Goal: Information Seeking & Learning: Learn about a topic

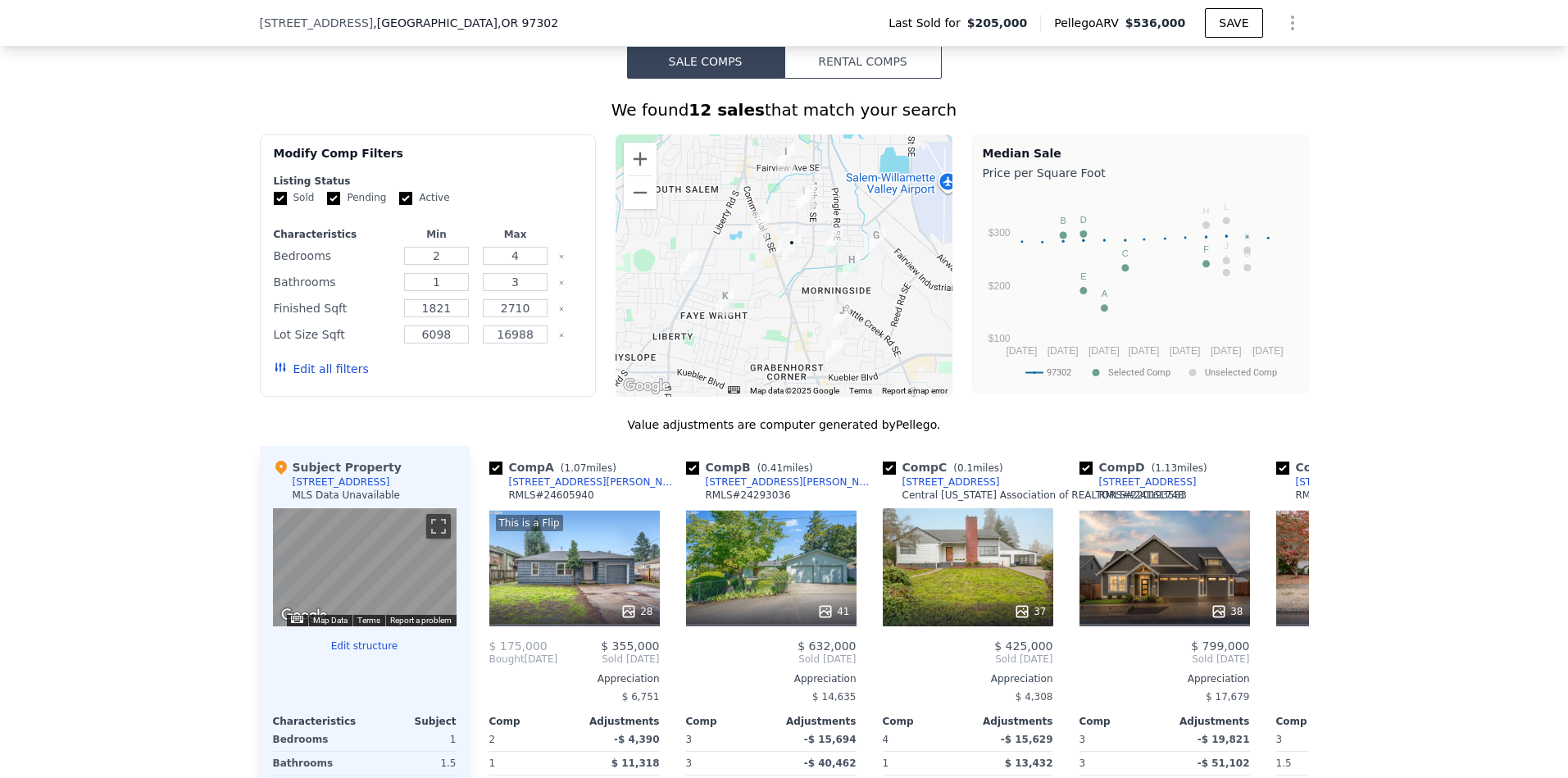
scroll to position [1551, 0]
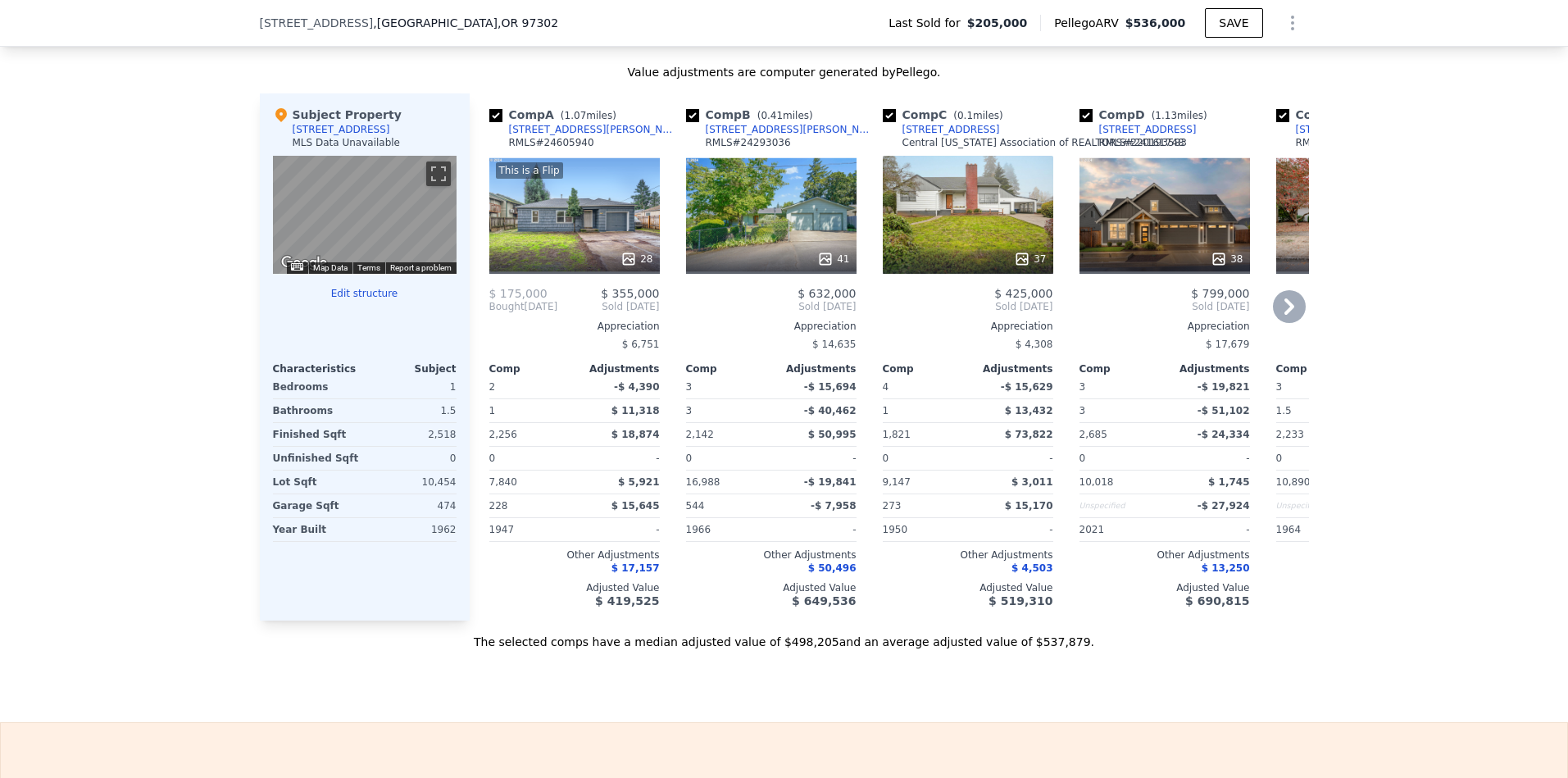
click at [842, 222] on div "41" at bounding box center [771, 214] width 171 height 118
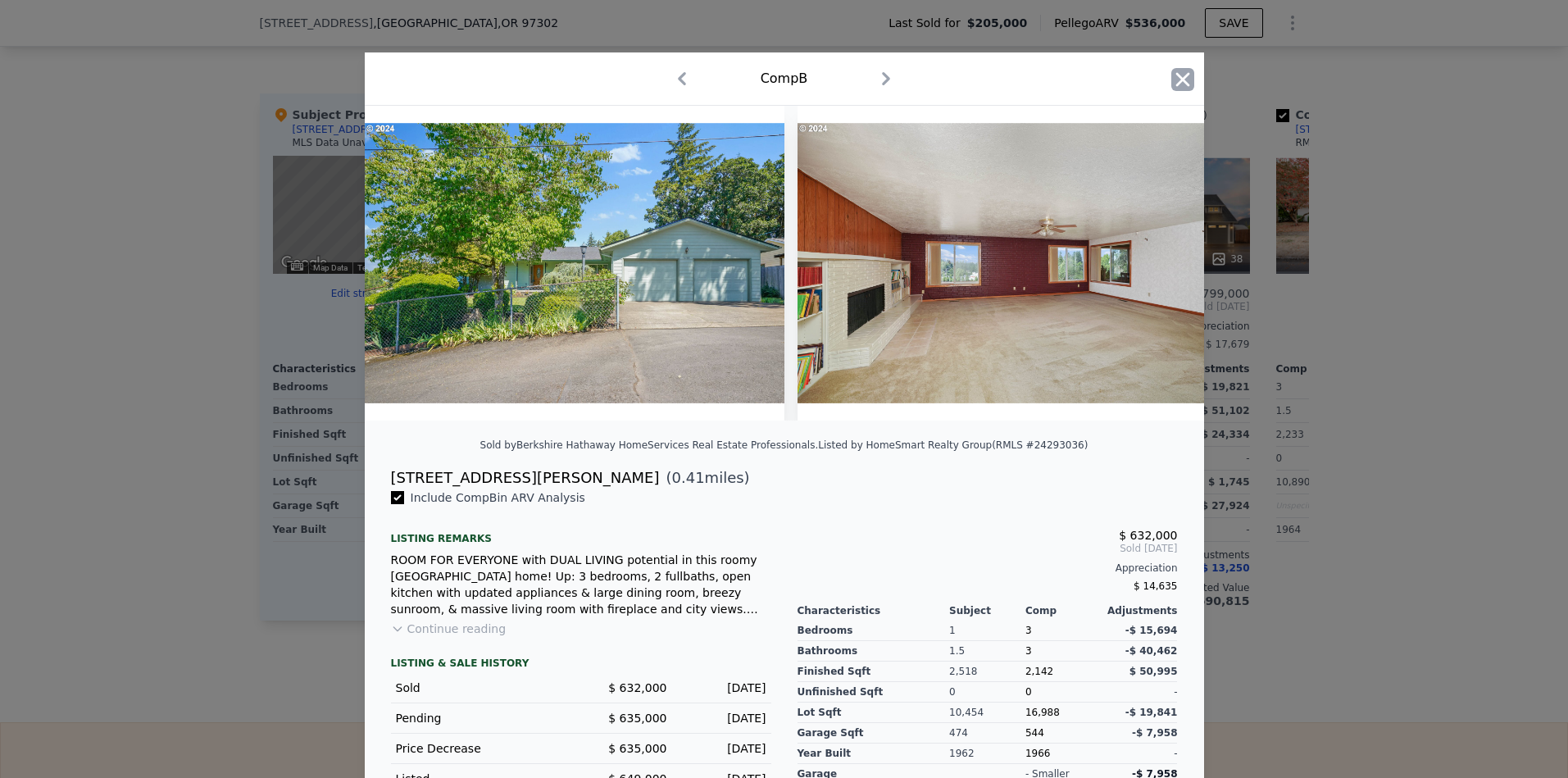
click at [1179, 75] on icon "button" at bounding box center [1182, 79] width 23 height 23
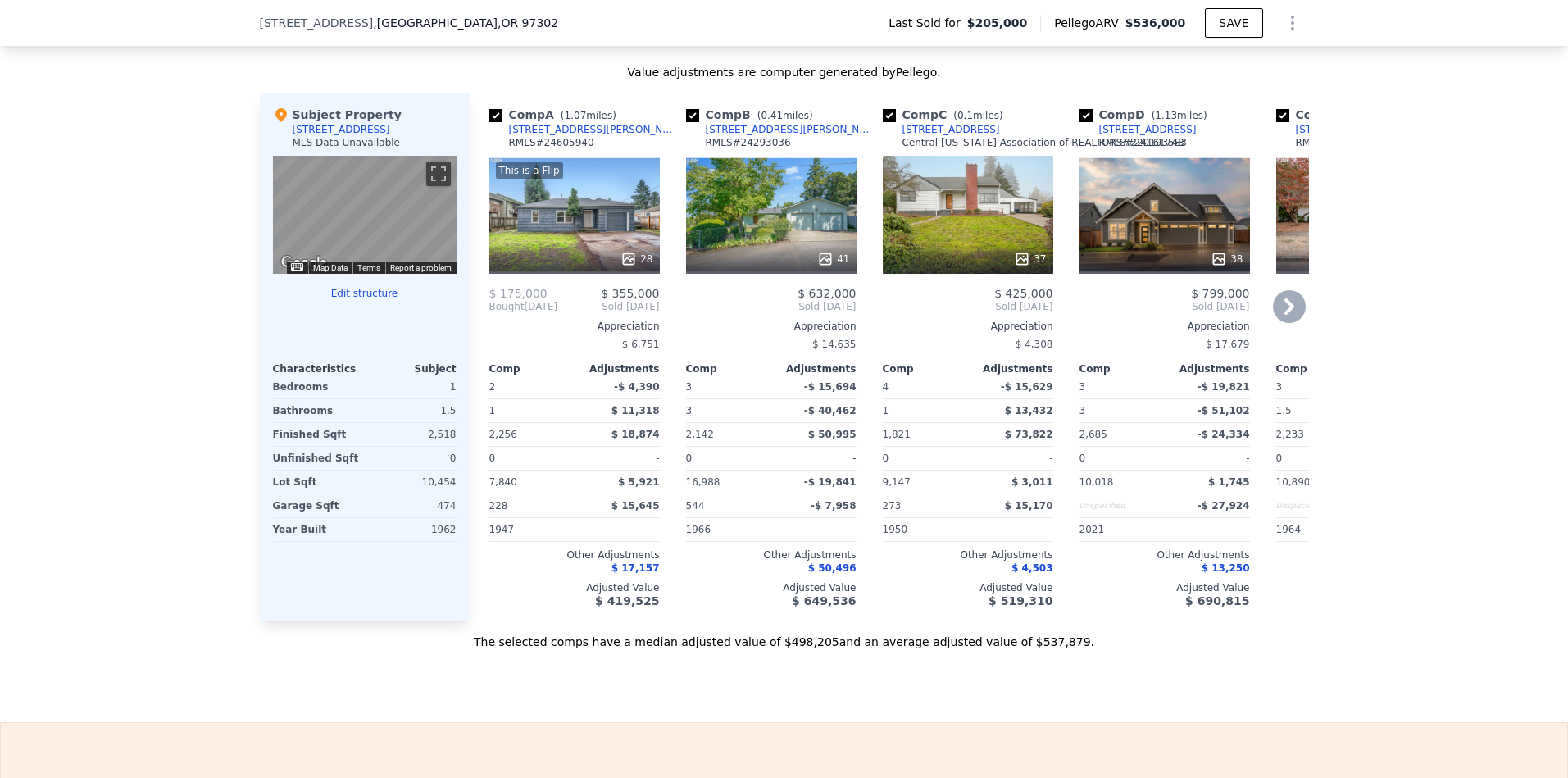
click at [1285, 315] on icon at bounding box center [1290, 306] width 10 height 16
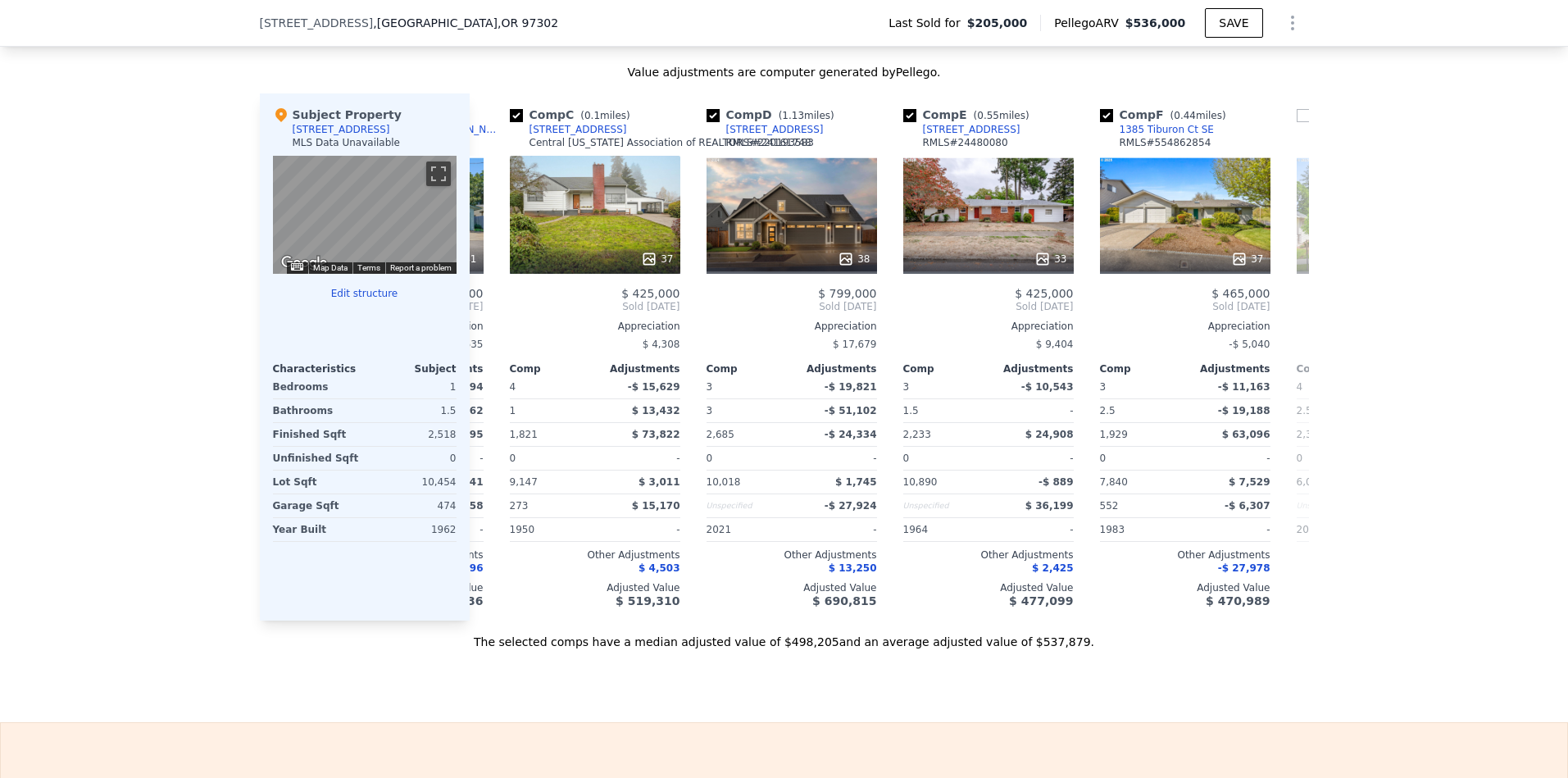
scroll to position [0, 393]
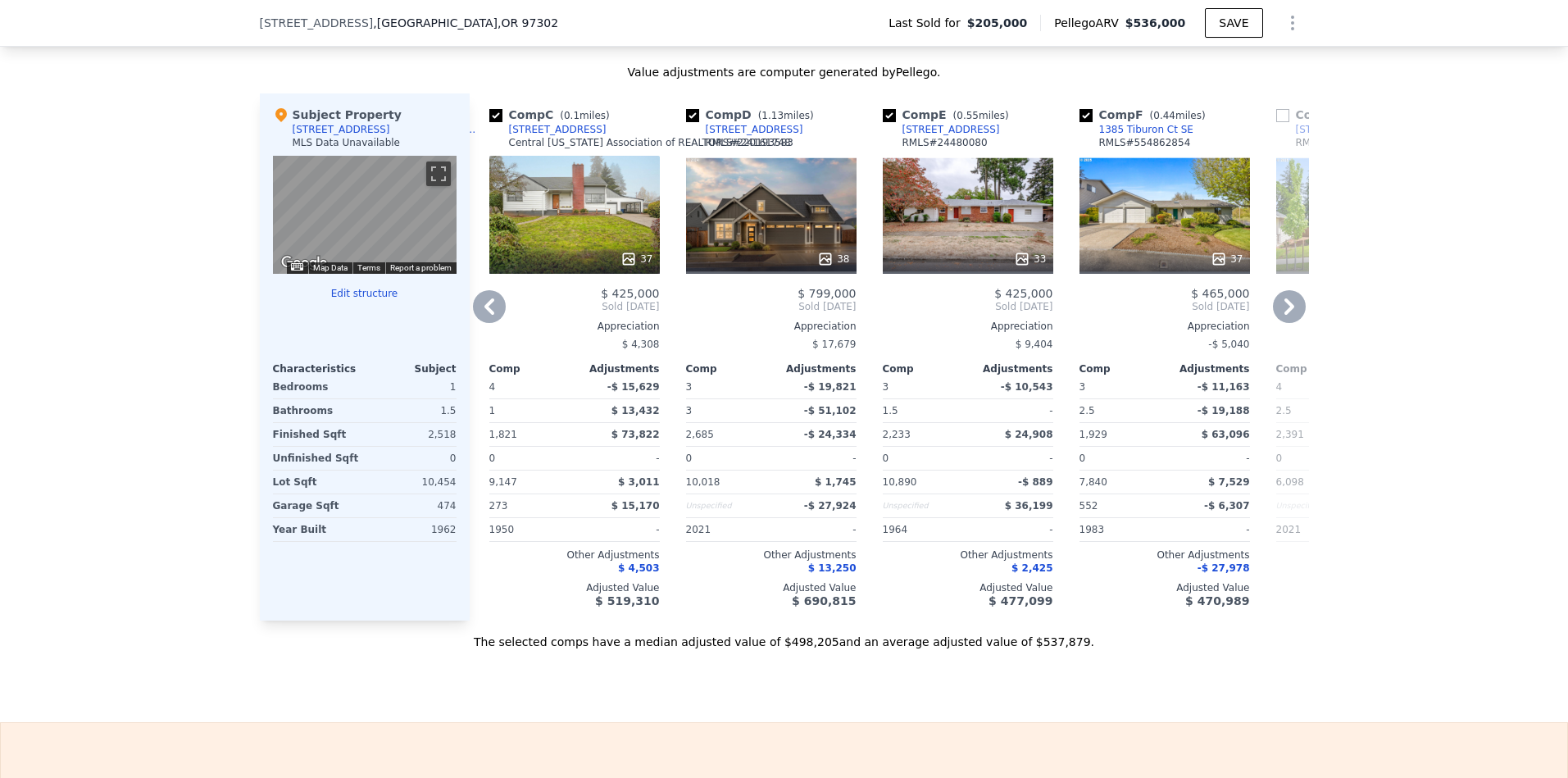
click at [488, 319] on icon at bounding box center [489, 306] width 33 height 33
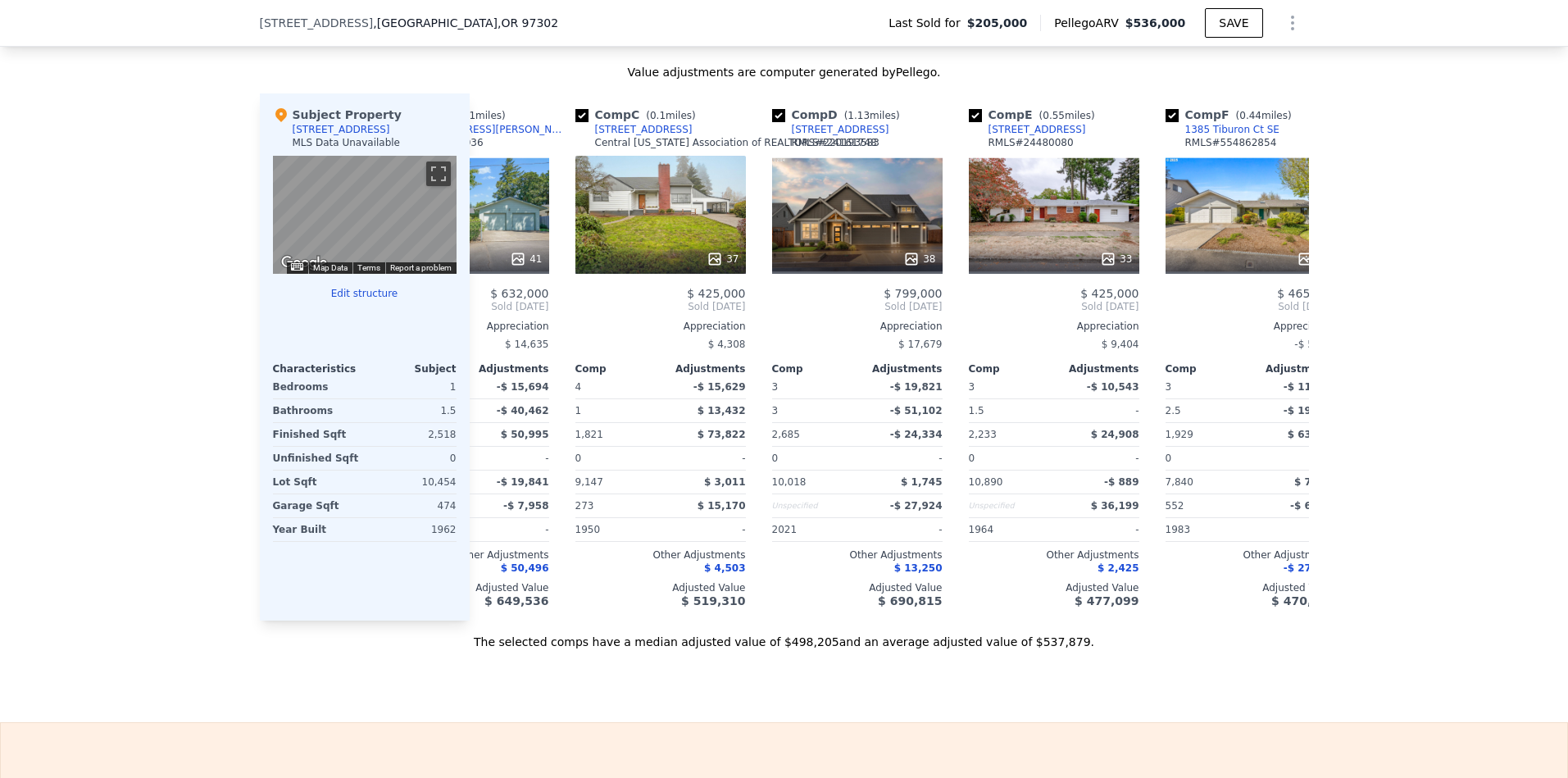
click at [488, 313] on span "Sold [DATE]" at bounding box center [463, 307] width 171 height 13
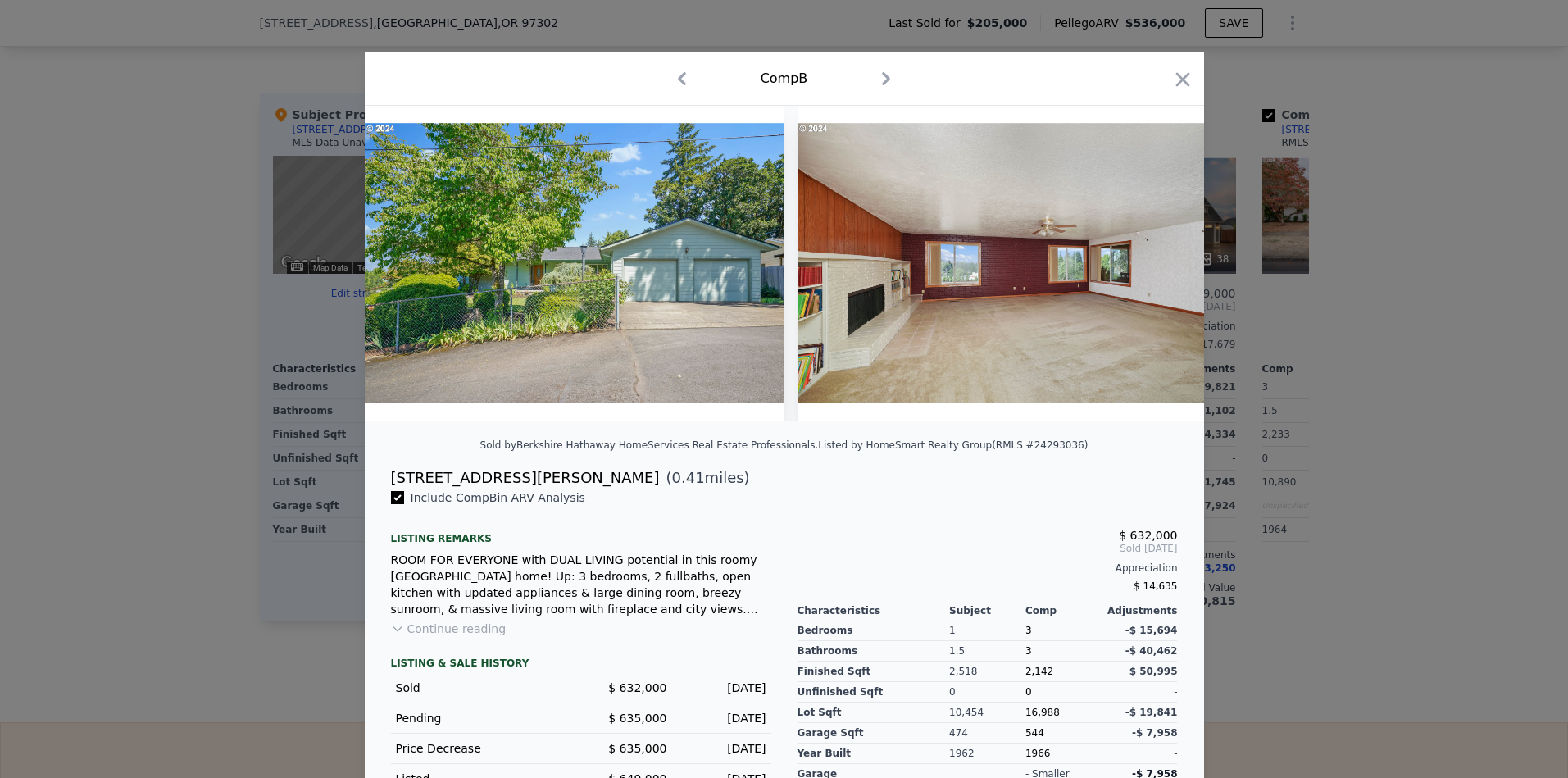
click at [488, 319] on img at bounding box center [574, 263] width 420 height 315
click at [1171, 82] on icon "button" at bounding box center [1182, 79] width 23 height 23
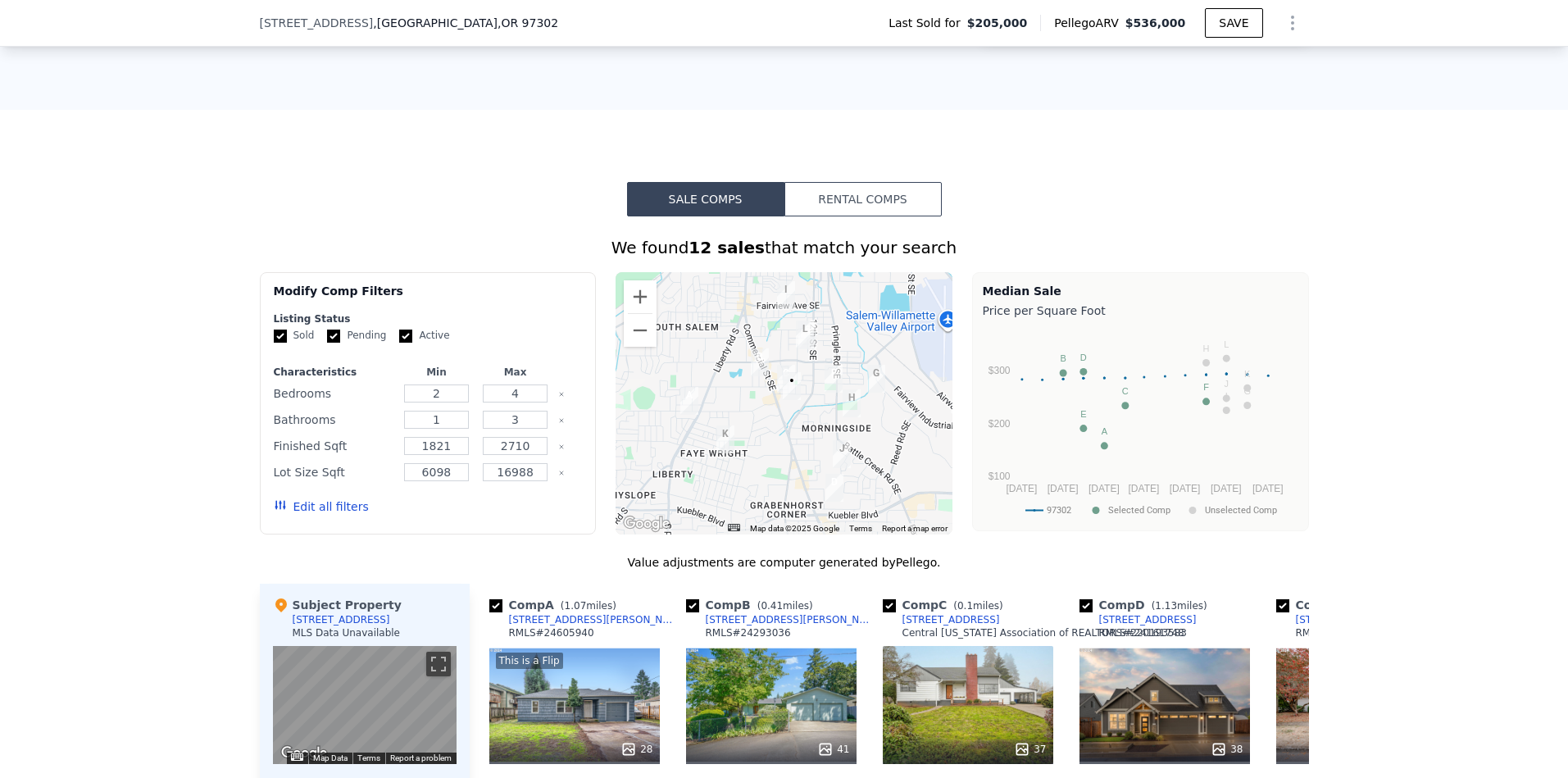
scroll to position [476, 0]
